Goal: Navigation & Orientation: Find specific page/section

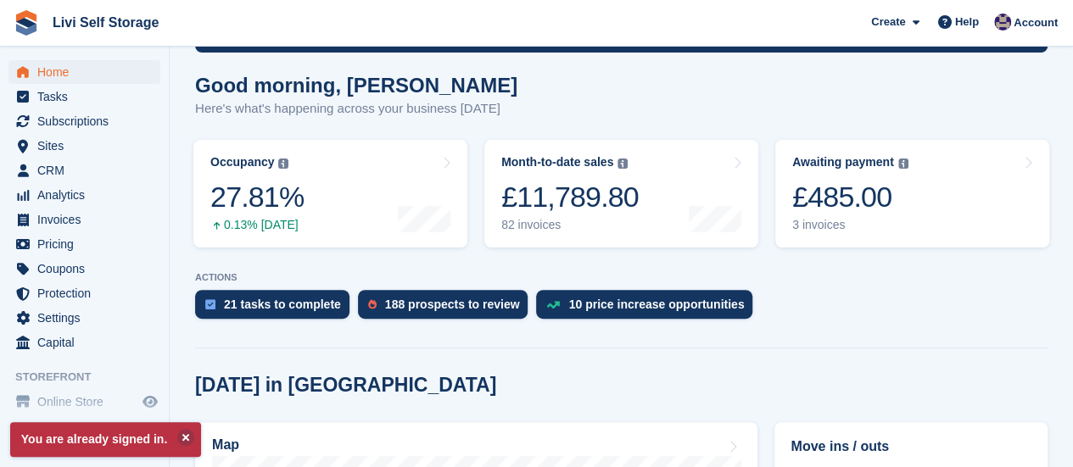
scroll to position [170, 0]
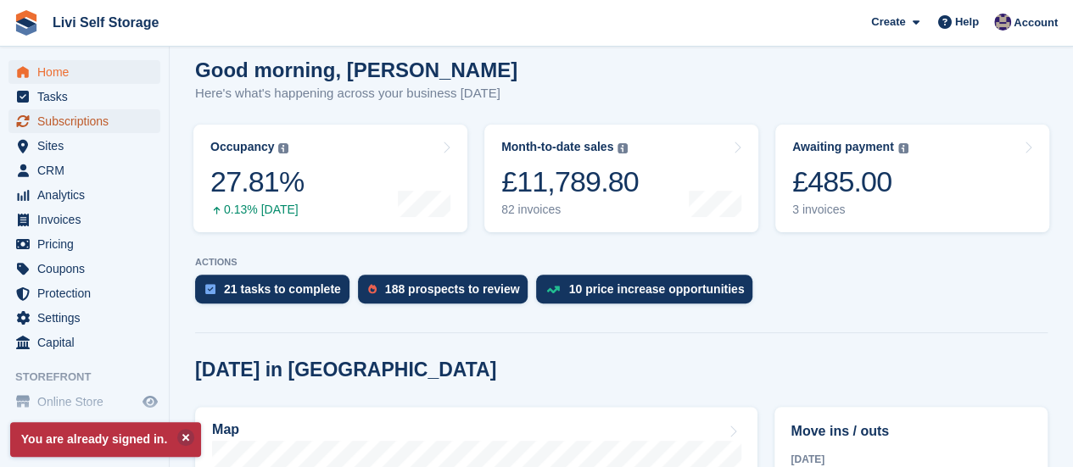
click at [80, 119] on span "Subscriptions" at bounding box center [88, 121] width 102 height 24
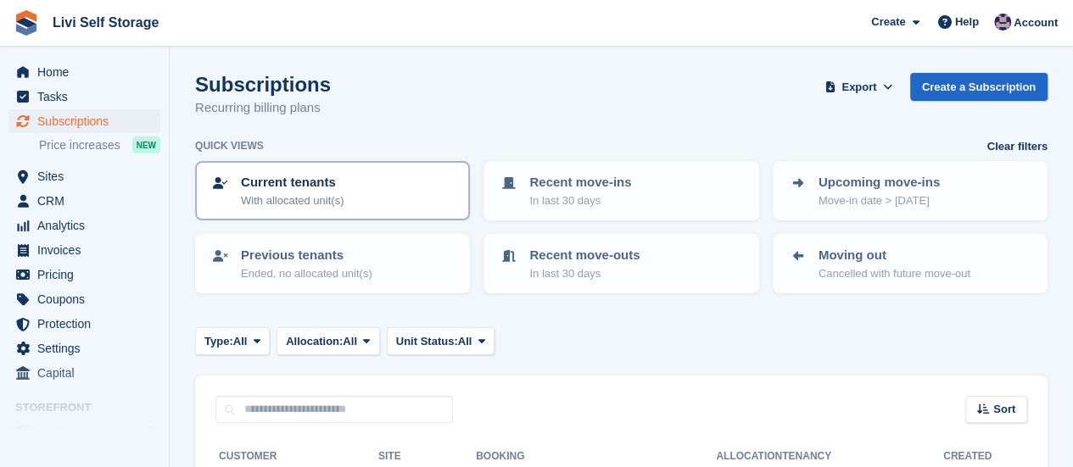
click at [293, 182] on p "Current tenants" at bounding box center [292, 183] width 103 height 20
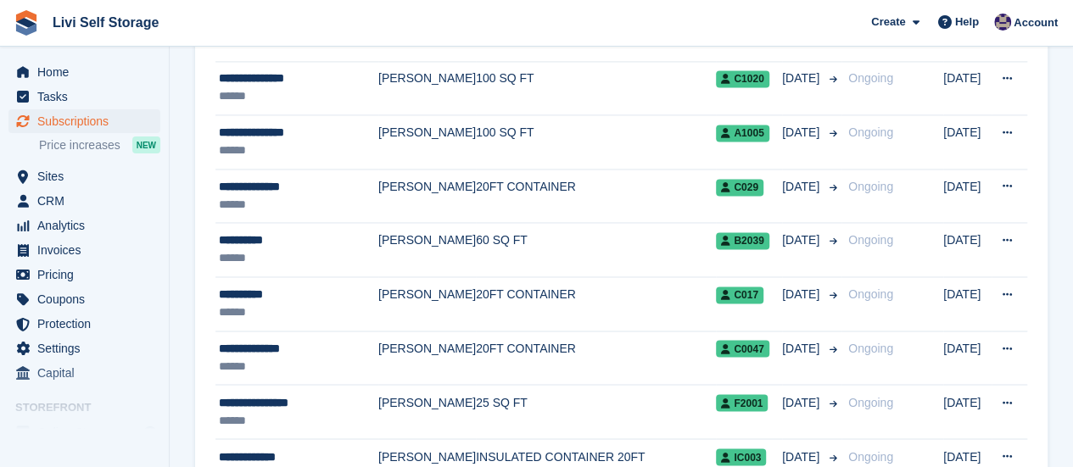
scroll to position [1103, 0]
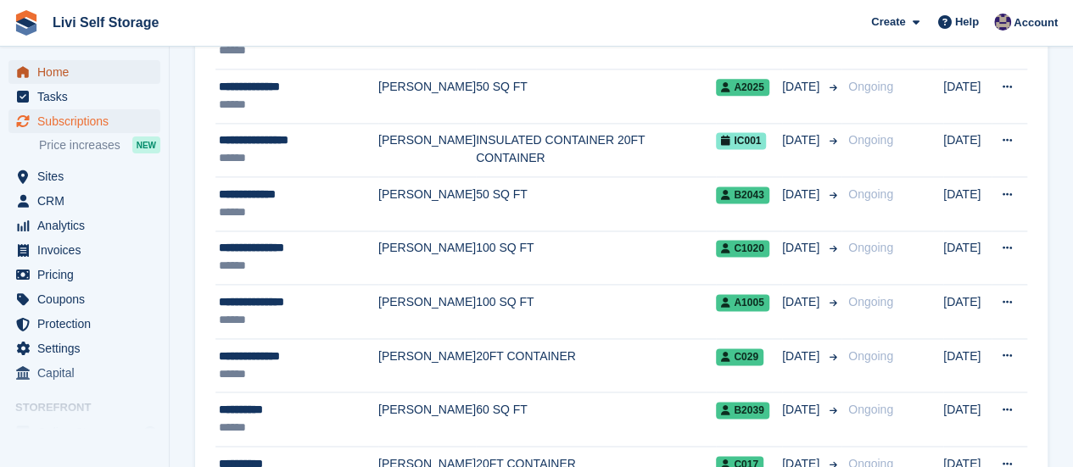
click at [55, 73] on span "Home" at bounding box center [88, 72] width 102 height 24
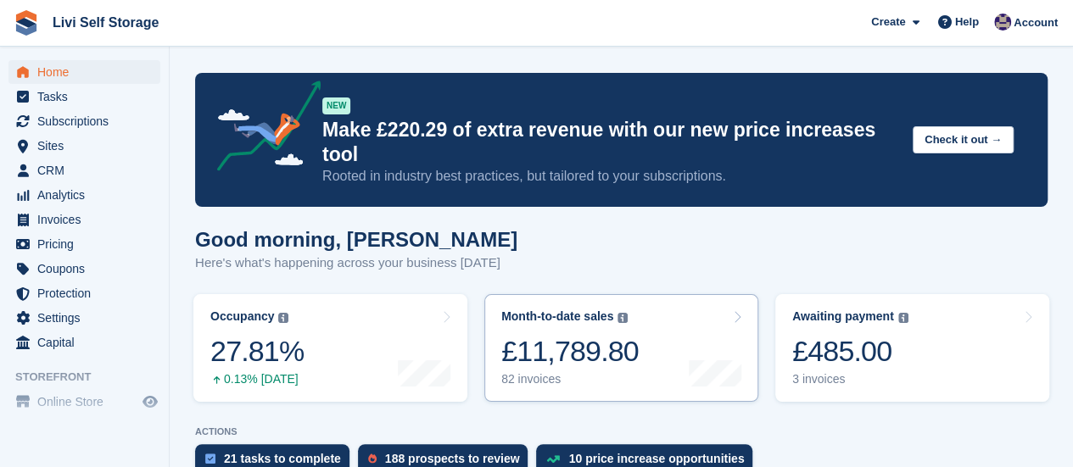
scroll to position [85, 0]
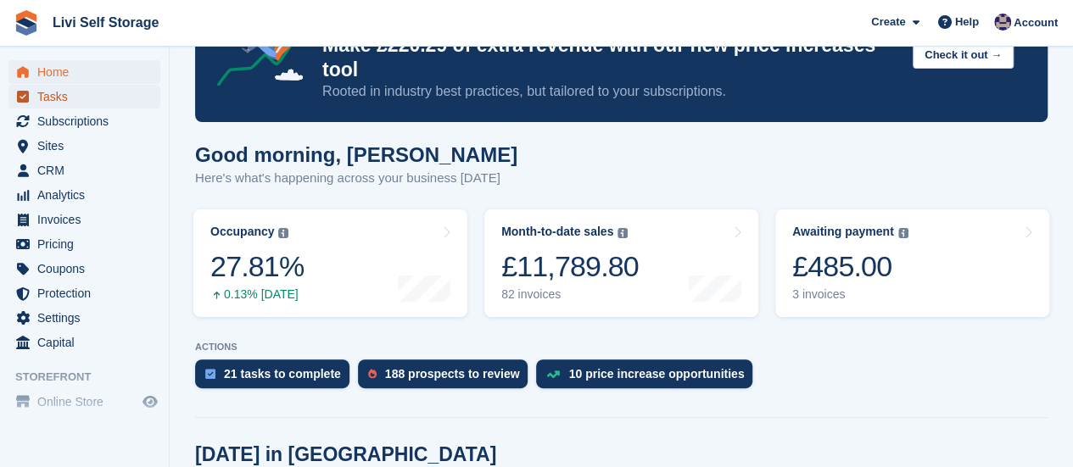
click at [52, 99] on span "Tasks" at bounding box center [88, 97] width 102 height 24
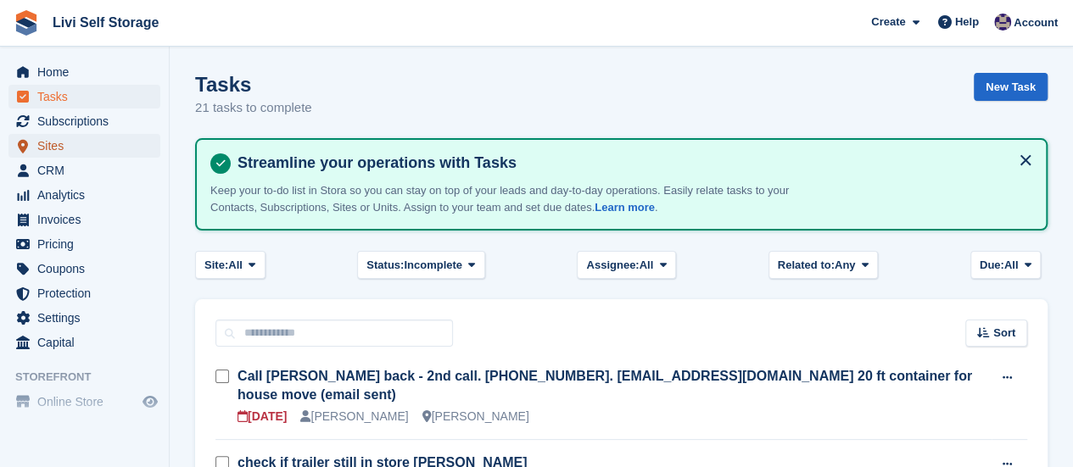
click at [49, 145] on span "Sites" at bounding box center [88, 146] width 102 height 24
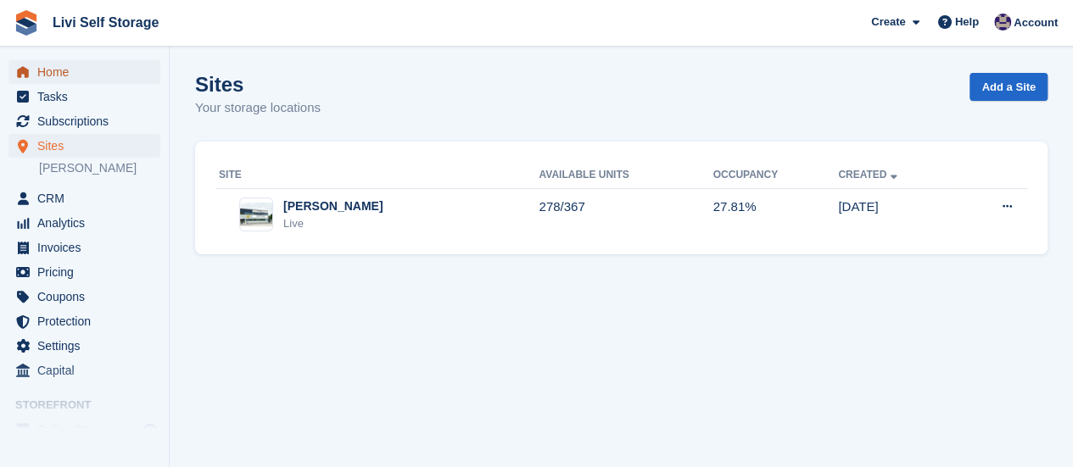
click at [49, 74] on span "Home" at bounding box center [88, 72] width 102 height 24
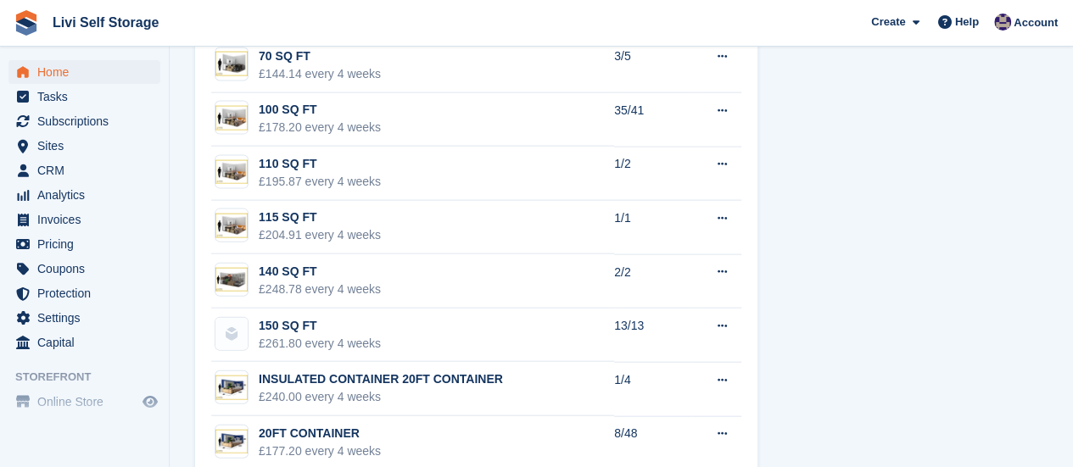
scroll to position [1866, 0]
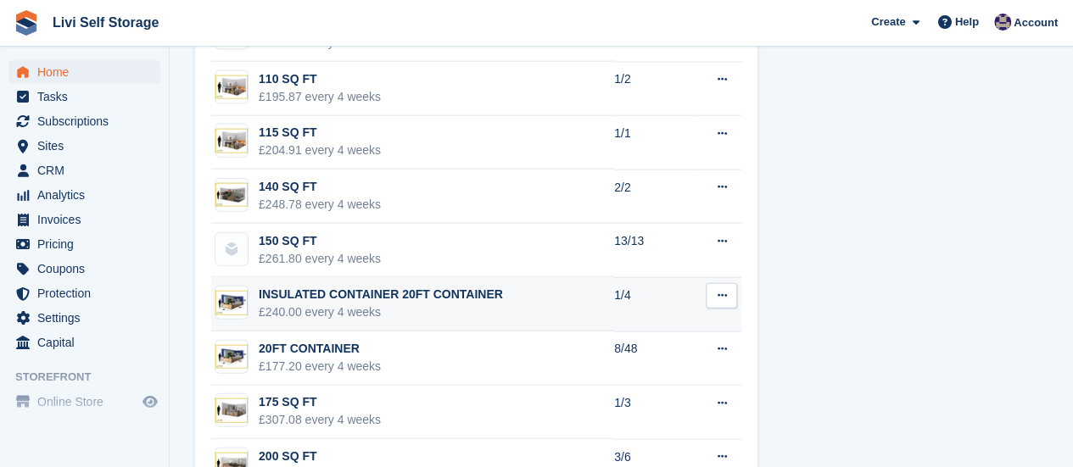
click at [404, 286] on div "INSULATED CONTAINER 20FT CONTAINER" at bounding box center [381, 295] width 244 height 18
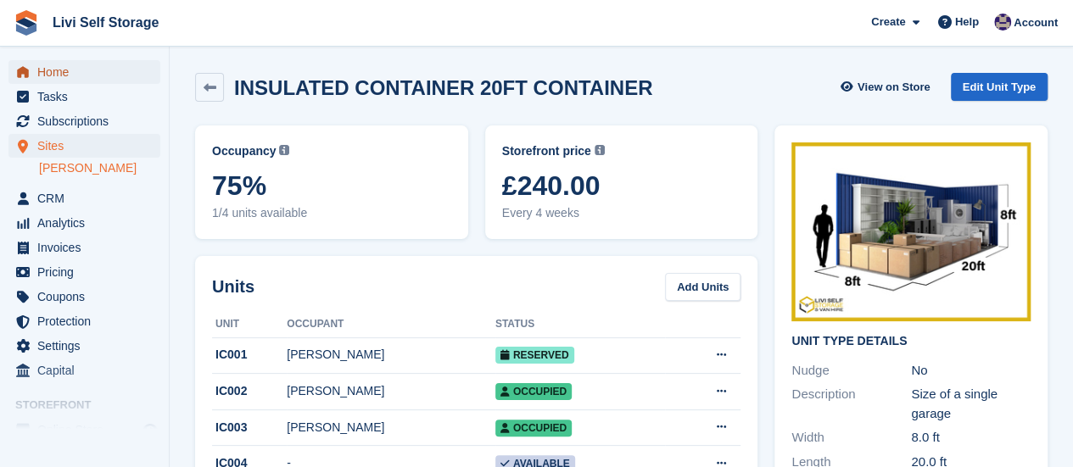
click at [42, 76] on span "Home" at bounding box center [88, 72] width 102 height 24
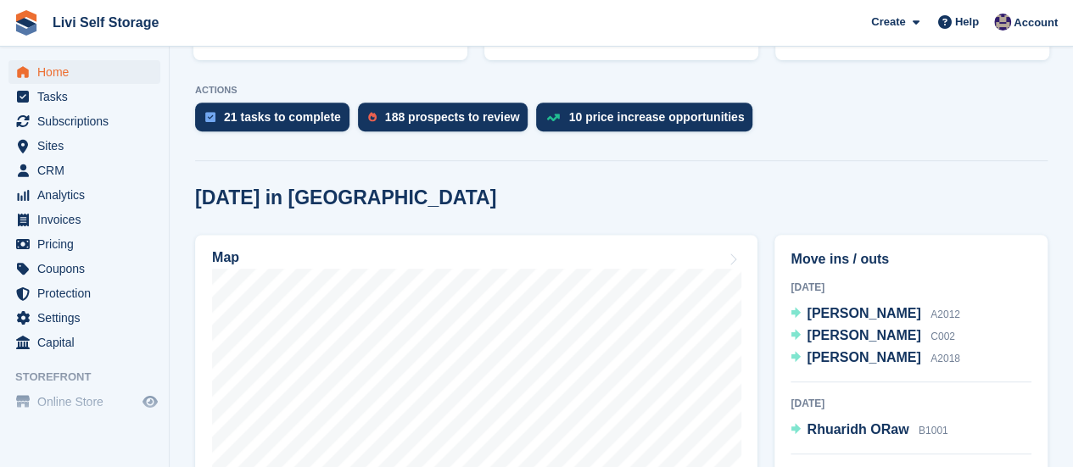
scroll to position [424, 0]
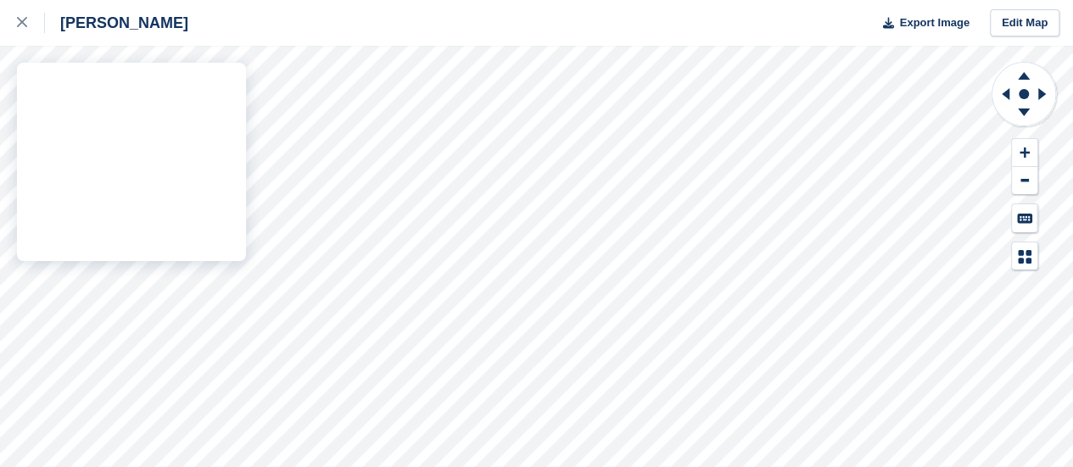
click at [196, 260] on div "[PERSON_NAME] Export Image Edit Map" at bounding box center [536, 233] width 1073 height 467
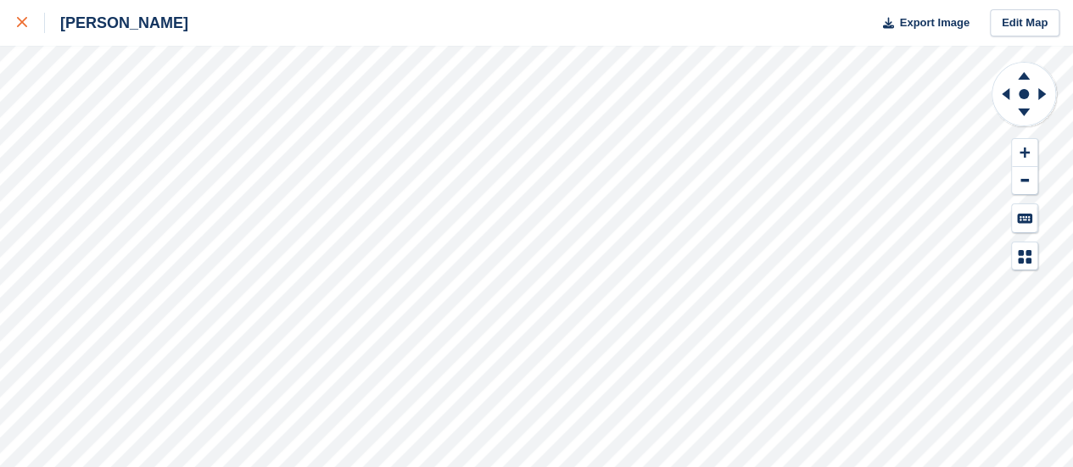
click at [25, 22] on icon at bounding box center [22, 22] width 10 height 10
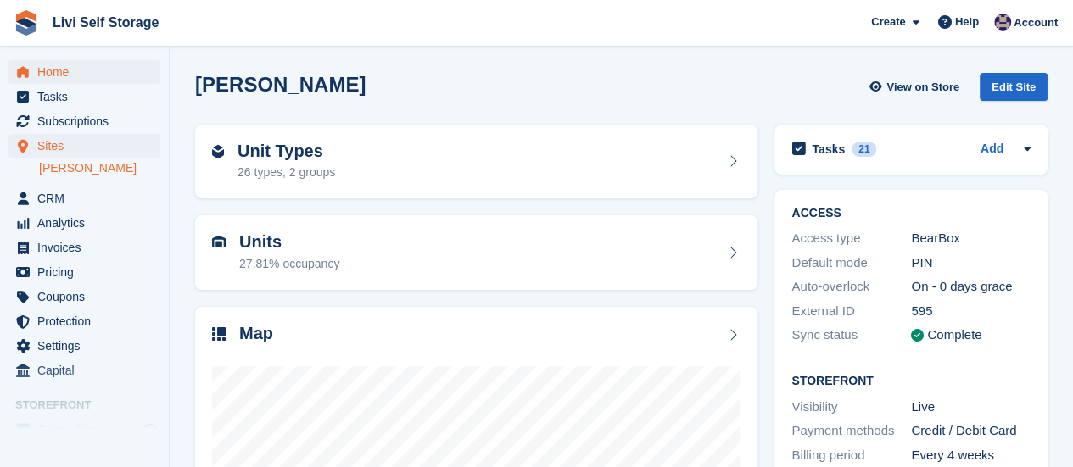
click at [50, 75] on span "Home" at bounding box center [88, 72] width 102 height 24
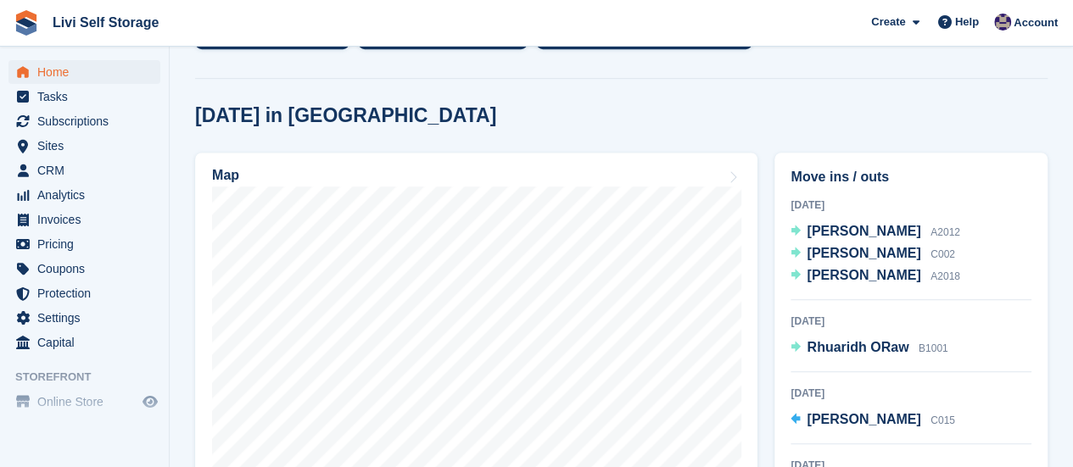
scroll to position [509, 0]
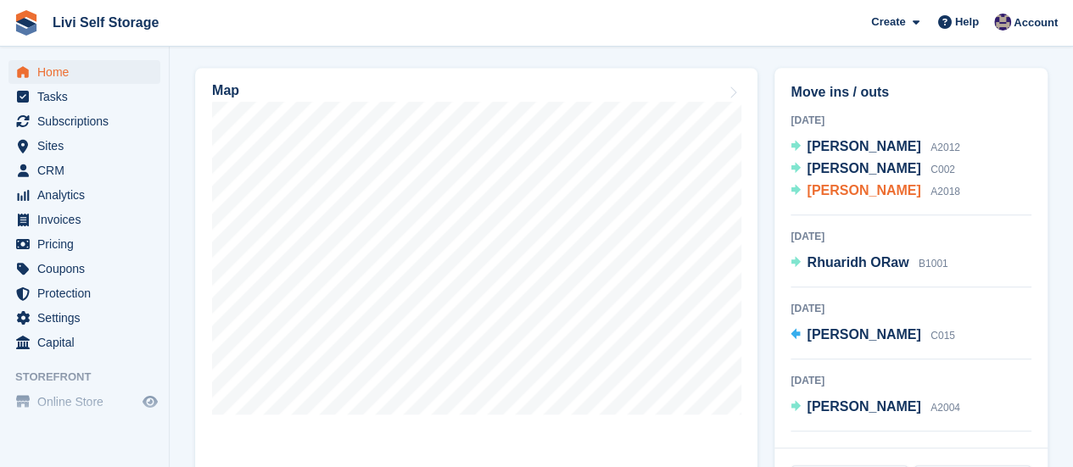
click at [860, 183] on span "[PERSON_NAME]" at bounding box center [864, 190] width 114 height 14
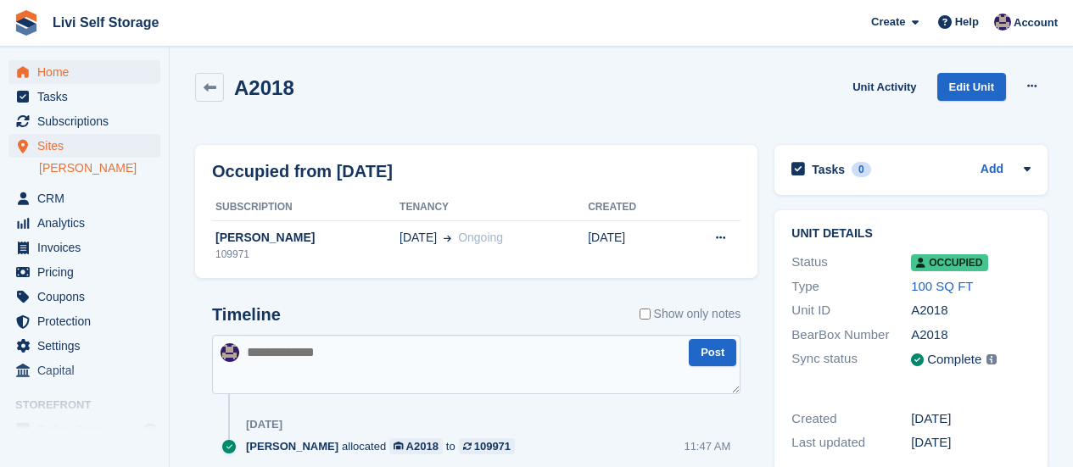
scroll to position [60, 0]
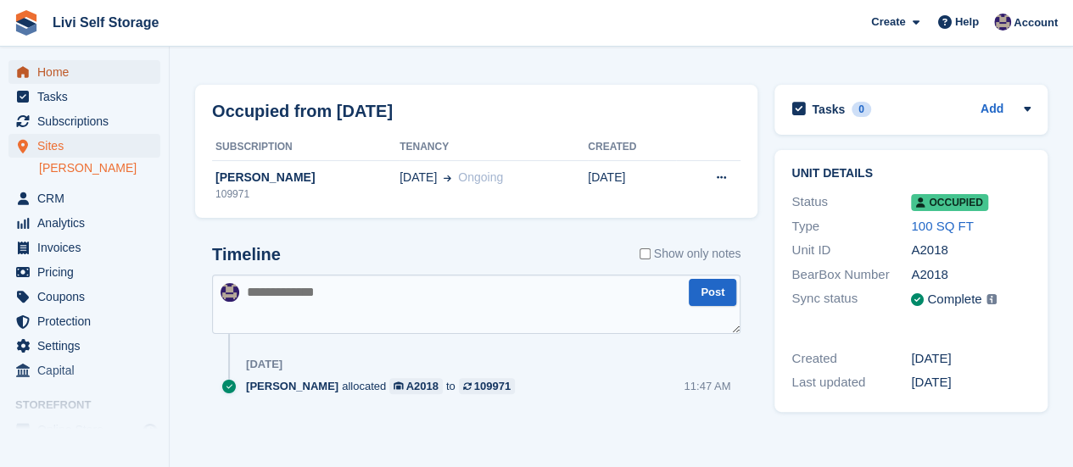
click at [53, 75] on span "Home" at bounding box center [88, 72] width 102 height 24
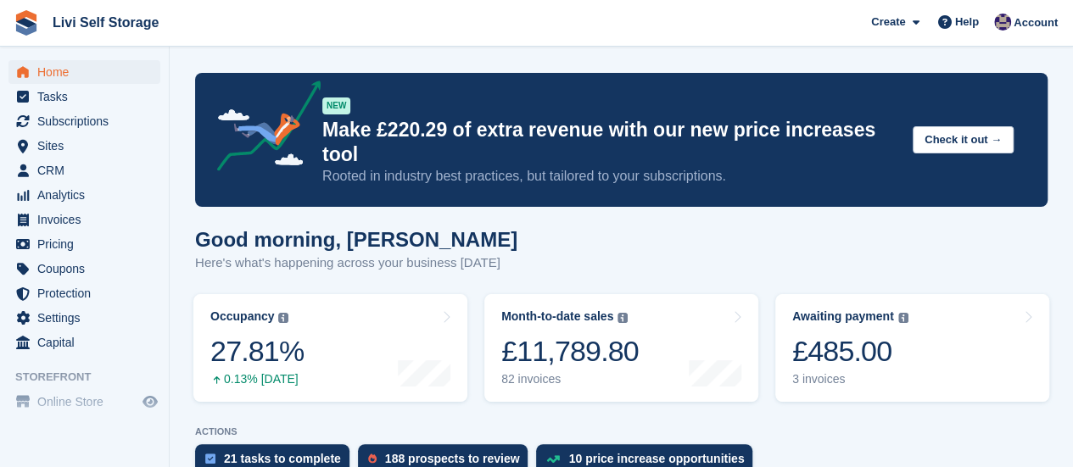
scroll to position [85, 0]
